Goal: Task Accomplishment & Management: Use online tool/utility

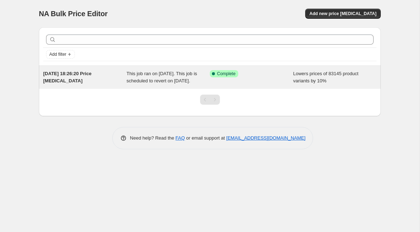
click at [135, 84] on div "This job ran on [DATE]. This job is scheduled to revert on [DATE]." at bounding box center [169, 77] width 84 height 14
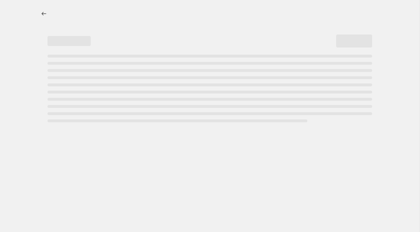
select select "percentage"
select select "no_change"
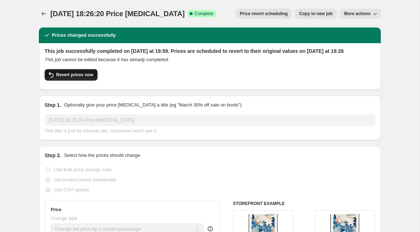
click at [92, 78] on span "Revert prices now" at bounding box center [74, 75] width 37 height 6
checkbox input "false"
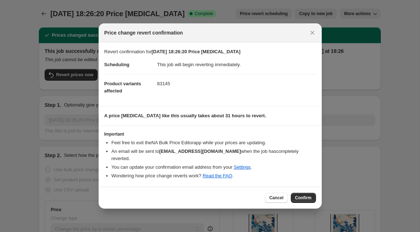
click at [301, 188] on div "Cancel Confirm" at bounding box center [210, 198] width 223 height 22
click at [302, 195] on span "Confirm" at bounding box center [303, 198] width 17 height 6
